Goal: Task Accomplishment & Management: Complete application form

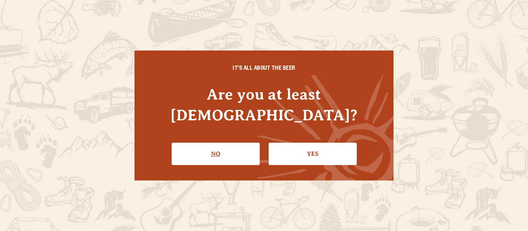
click at [208, 145] on link "No" at bounding box center [216, 154] width 88 height 22
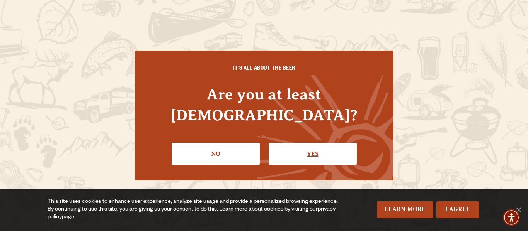
click at [303, 151] on link "Yes" at bounding box center [313, 154] width 88 height 22
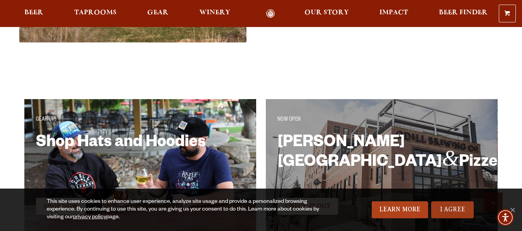
scroll to position [1206, 0]
click at [445, 213] on link "I Agree" at bounding box center [452, 210] width 43 height 17
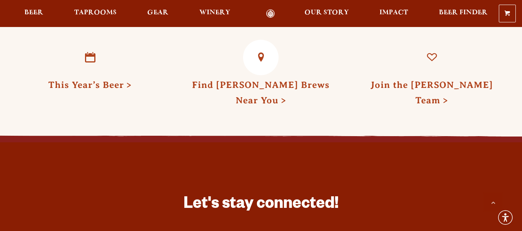
scroll to position [2051, 0]
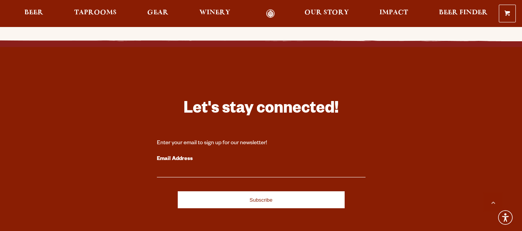
drag, startPoint x: 236, startPoint y: 176, endPoint x: 98, endPoint y: 129, distance: 145.2
click at [98, 129] on div "Let's stay connected! Enter your email to sign up for our newsletter! Email Add…" at bounding box center [261, 233] width 522 height 306
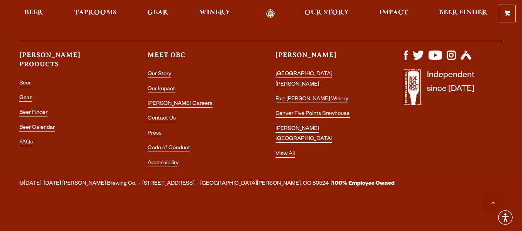
scroll to position [2264, 0]
click at [162, 121] on link "Contact Us" at bounding box center [162, 119] width 28 height 7
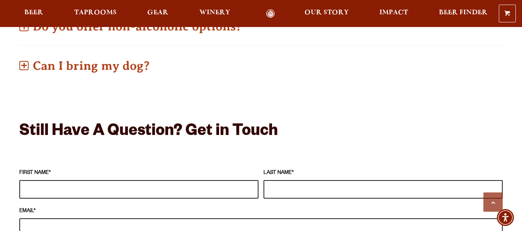
scroll to position [597, 0]
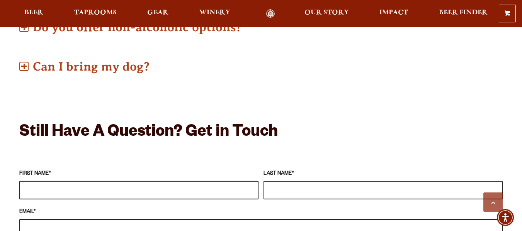
click at [86, 181] on input "FIRST NAME *" at bounding box center [138, 190] width 239 height 19
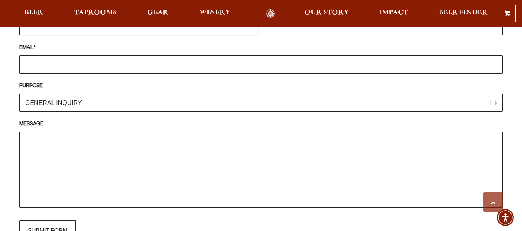
scroll to position [678, 0]
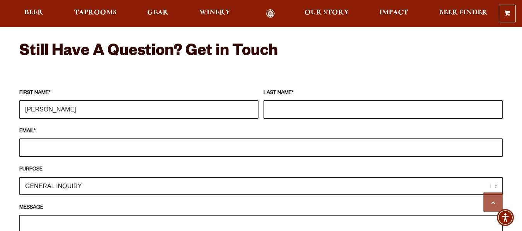
type input "Dylan"
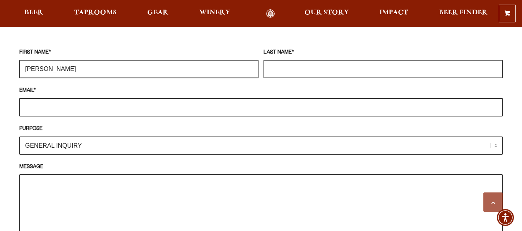
scroll to position [734, 0]
